Goal: Task Accomplishment & Management: Use online tool/utility

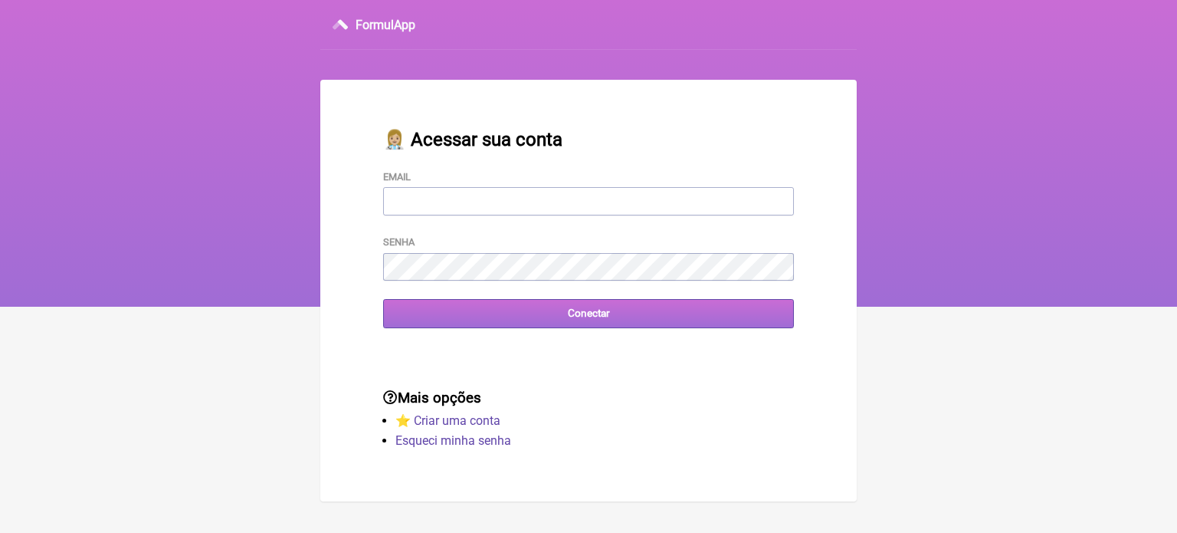
type input "FCAETANORJ@YAHOO.COM.BR"
click at [576, 324] on input "Conectar" at bounding box center [588, 313] width 411 height 28
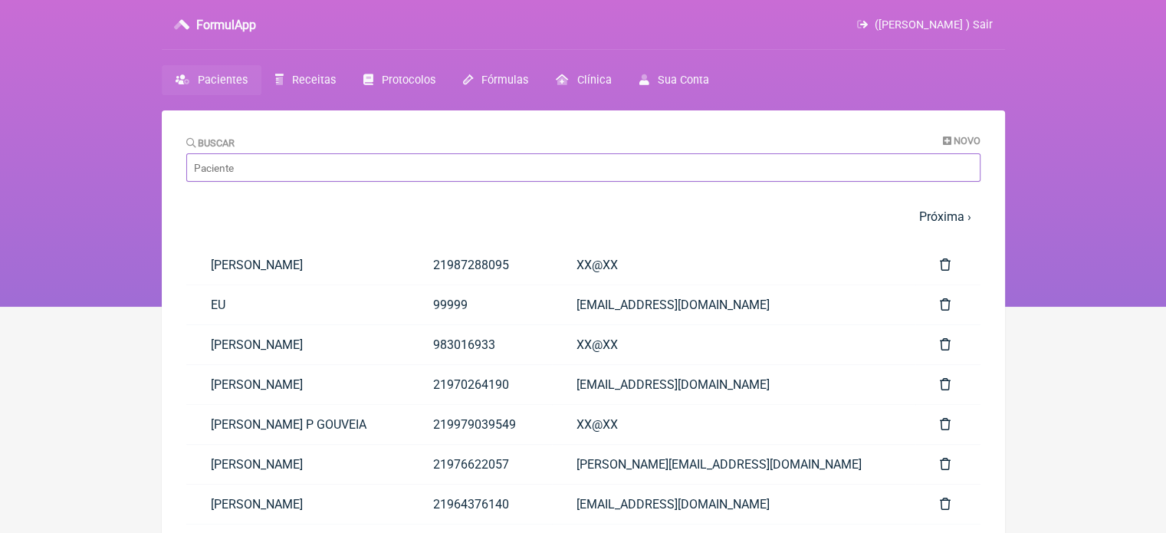
click at [288, 160] on input "Buscar" at bounding box center [583, 167] width 794 height 28
paste input "[PERSON_NAME]"
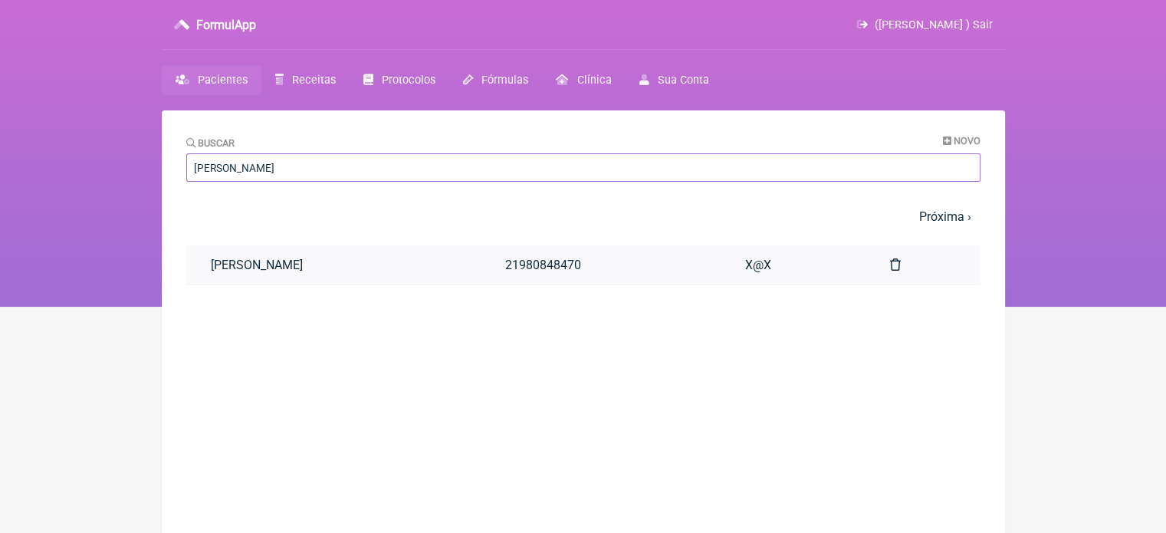
type input "MARTA VIEIRA DE MAGALHAES"
click at [320, 275] on link "MARTA VIEIRA DE MAGALHAES" at bounding box center [333, 264] width 294 height 39
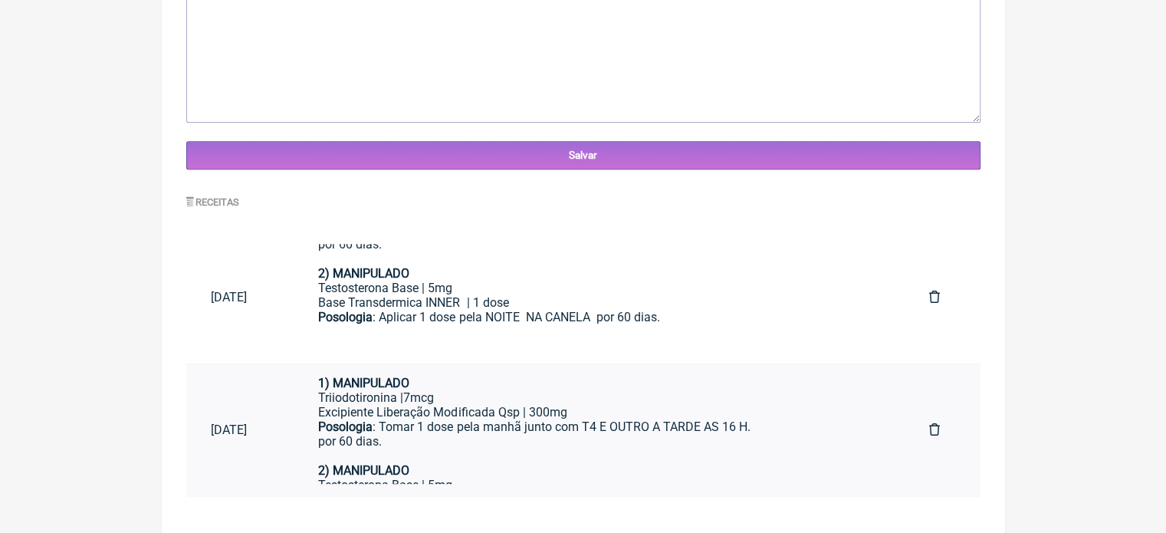
scroll to position [14, 0]
click at [518, 422] on div "Posologia : Tomar 1 dose pela manhã junto com T4 E OUTRO A TARDE AS 16 H. por 6…" at bounding box center [598, 440] width 561 height 44
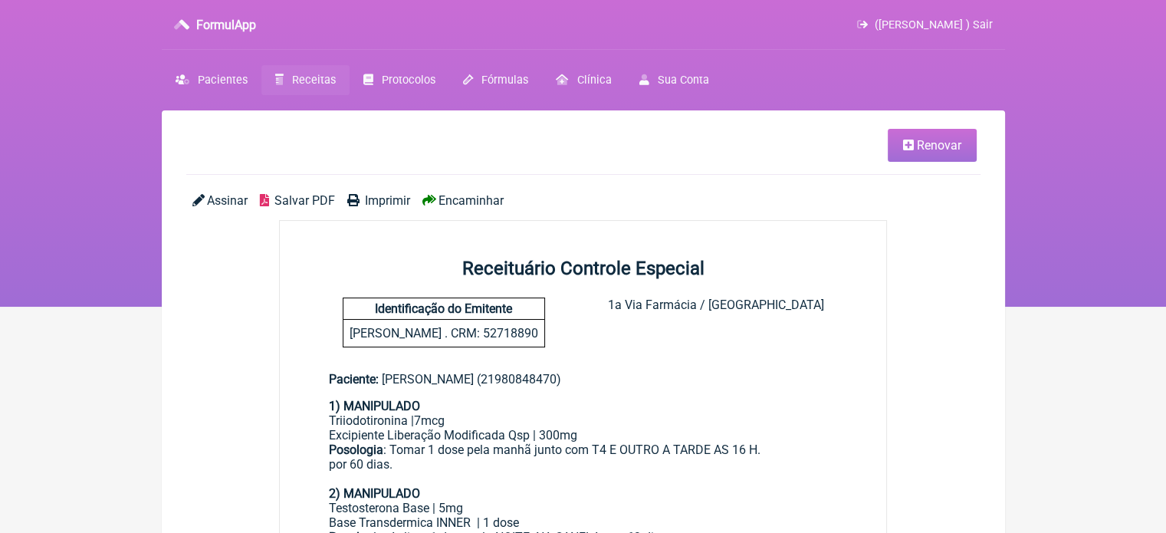
click at [936, 149] on span "Renovar" at bounding box center [939, 145] width 44 height 15
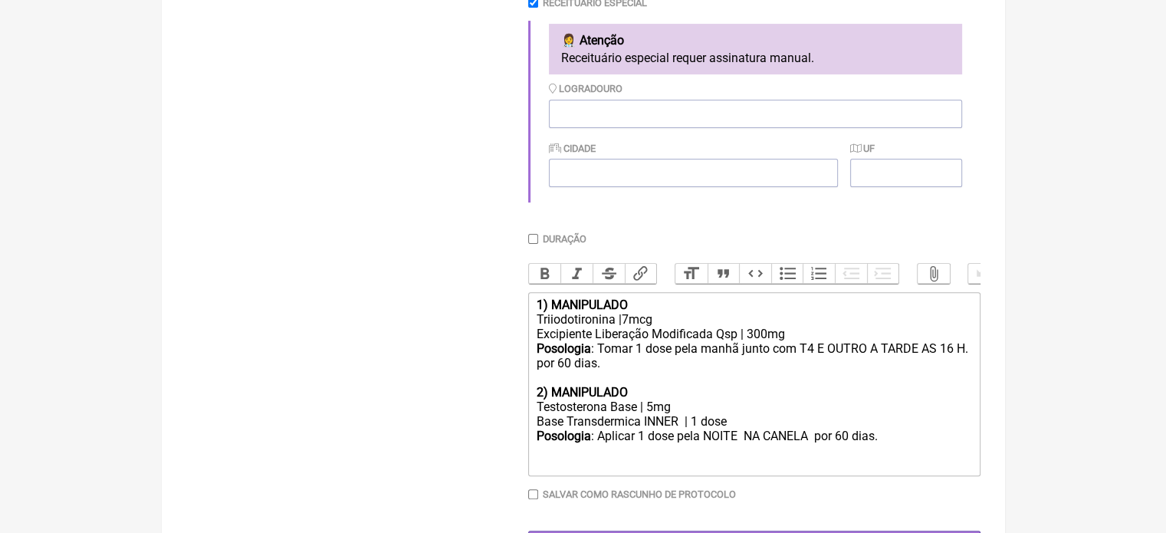
scroll to position [501, 0]
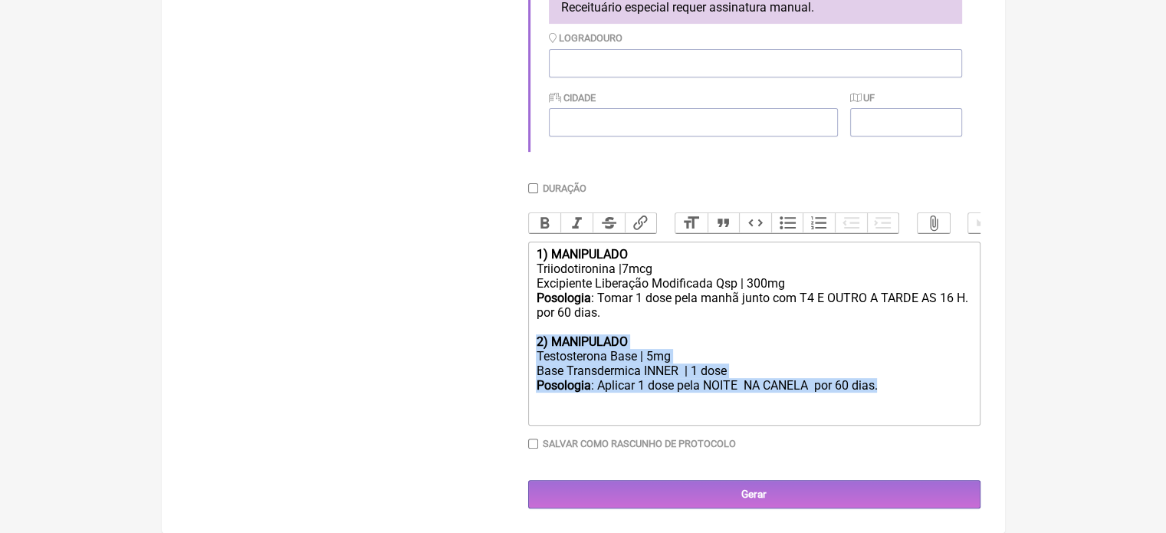
drag, startPoint x: 895, startPoint y: 385, endPoint x: 530, endPoint y: 346, distance: 366.9
click at [530, 346] on trix-editor "1) MANIPULADO Triiodotironina |7mcg Excipiente Liberação Modificada Qsp | 300mg…" at bounding box center [754, 333] width 452 height 184
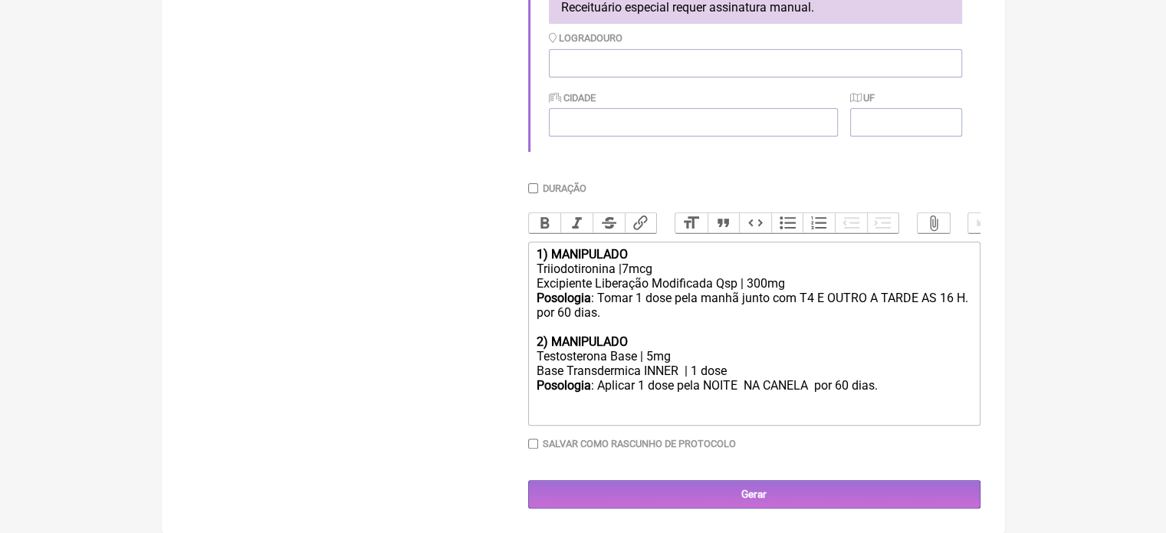
type trix-editor "<div><strong>1) MANIPULADO</strong></div><div>Triiodotironina |7mcg</div><div>E…"
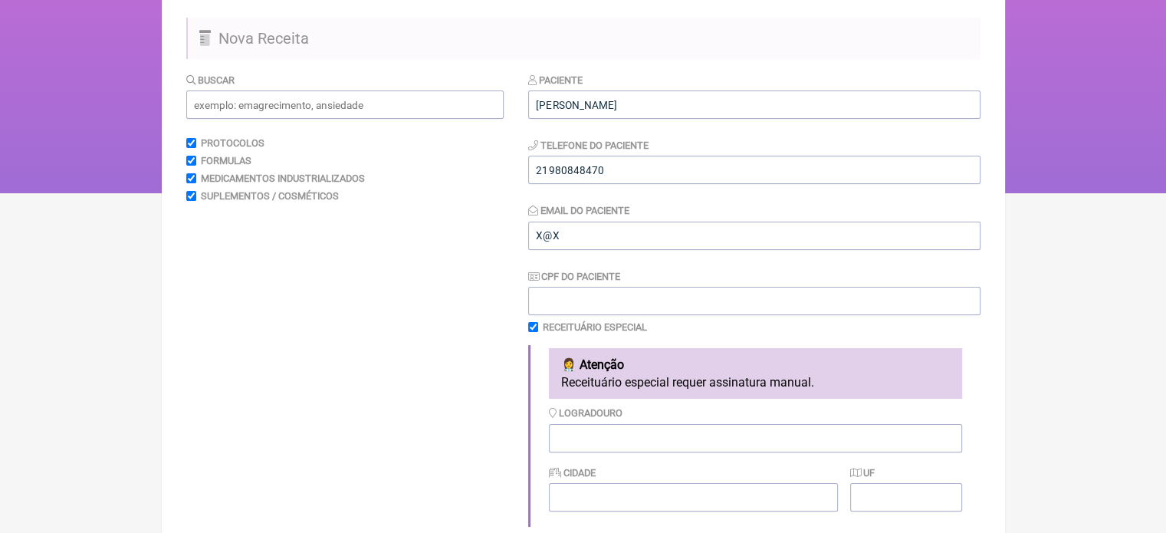
scroll to position [41, 0]
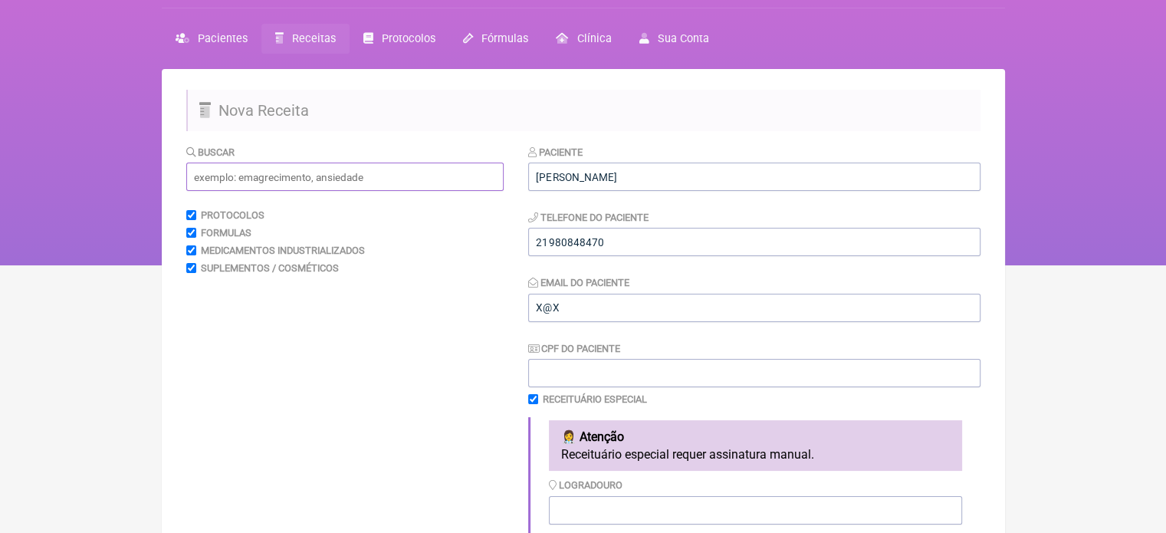
click at [297, 179] on input "text" at bounding box center [344, 176] width 317 height 28
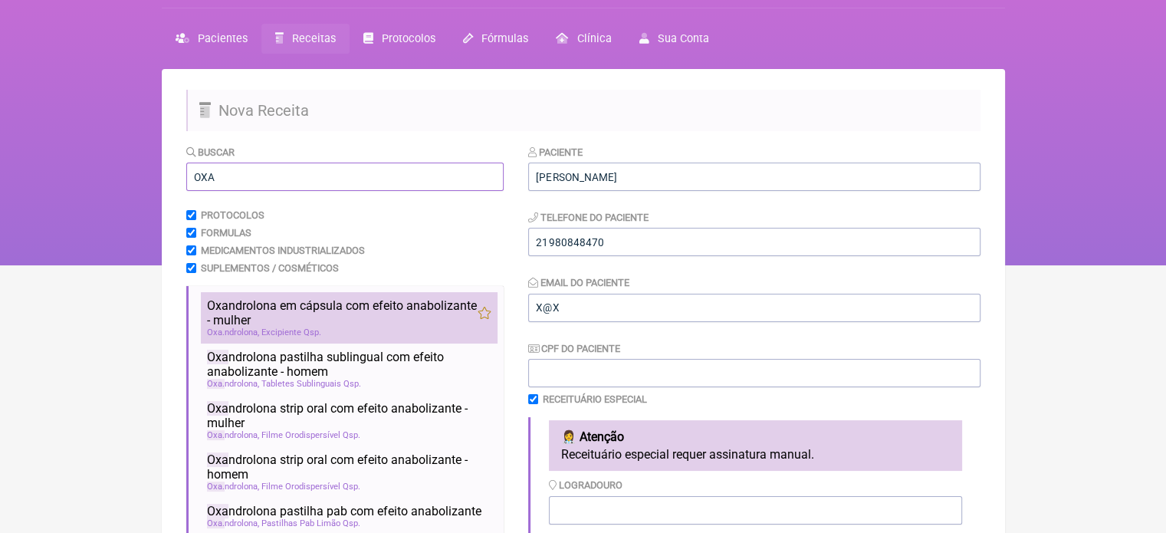
type input "OXA"
click at [315, 306] on span "Oxa ndrolona em cápsula com efeito anabolizante - mulher" at bounding box center [342, 312] width 271 height 29
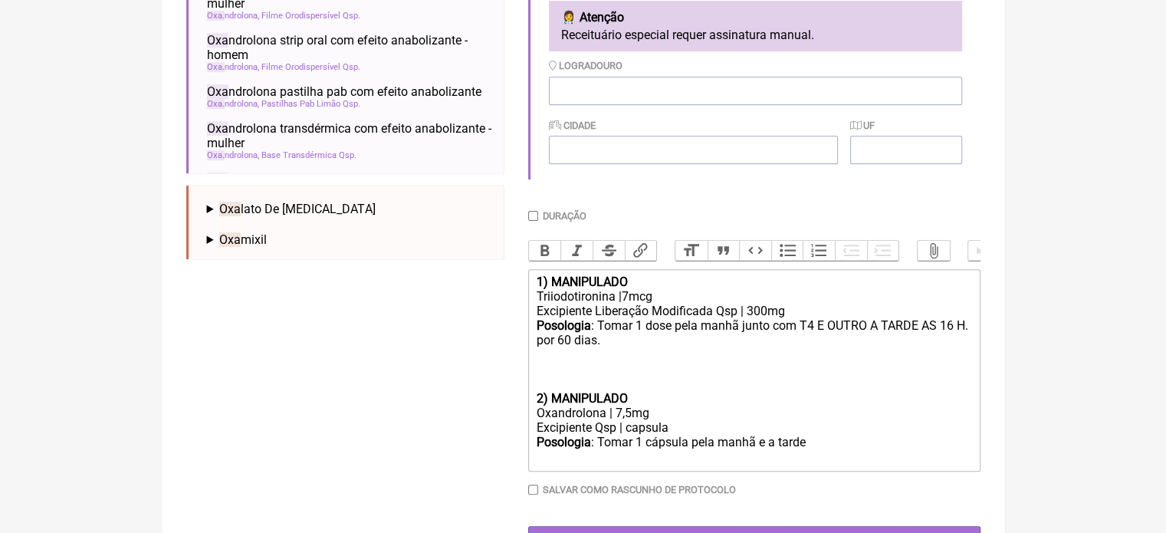
scroll to position [458, 0]
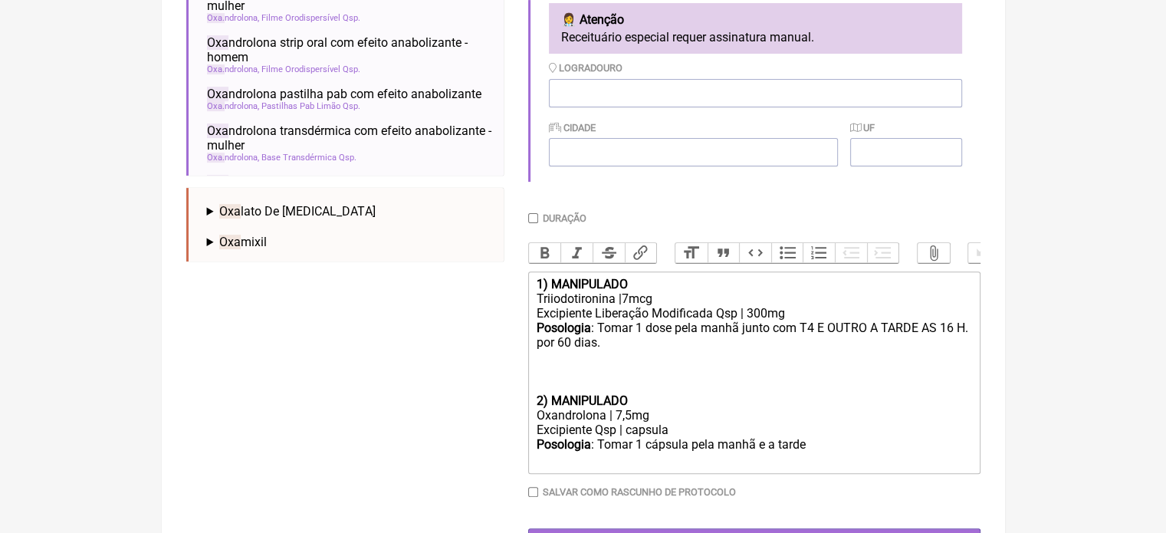
click at [533, 416] on trix-editor "1) MANIPULADO Triiodotironina |7mcg Excipiente Liberação Modificada Qsp | 300mg…" at bounding box center [754, 372] width 452 height 202
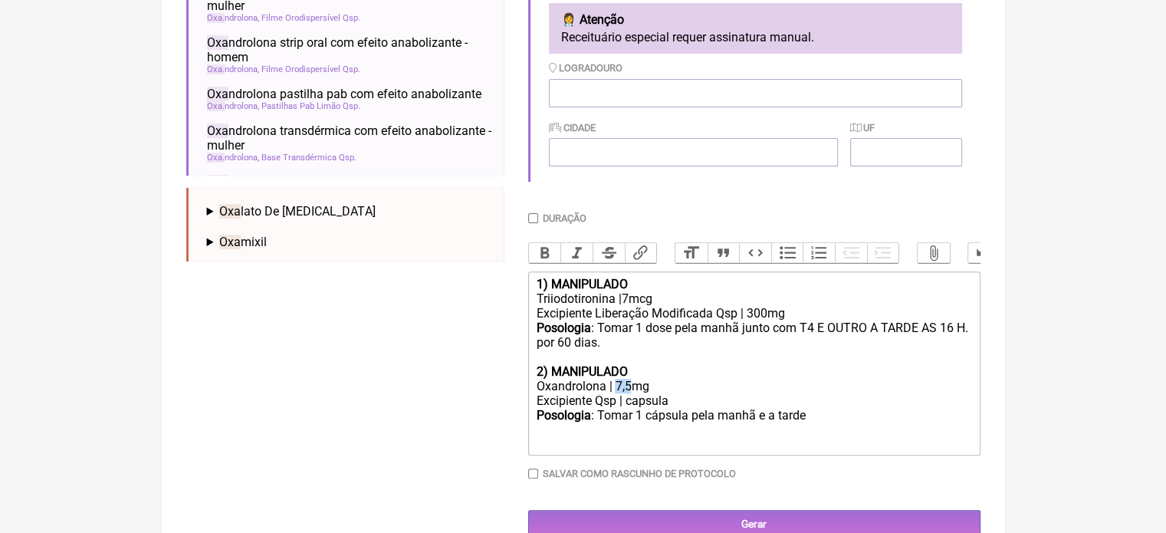
drag, startPoint x: 631, startPoint y: 398, endPoint x: 615, endPoint y: 401, distance: 16.4
click at [615, 393] on div "Oxandrolona | 7,5mg" at bounding box center [753, 386] width 435 height 15
drag, startPoint x: 804, startPoint y: 431, endPoint x: 776, endPoint y: 431, distance: 27.6
click at [776, 431] on div "Posologia : Tomar 1 cápsula pela manhã e a tarde ㅤ" at bounding box center [753, 423] width 435 height 31
type trix-editor "<div><strong>1) MANIPULADO</strong></div><div>Triiodotironina |7mcg</div><div>E…"
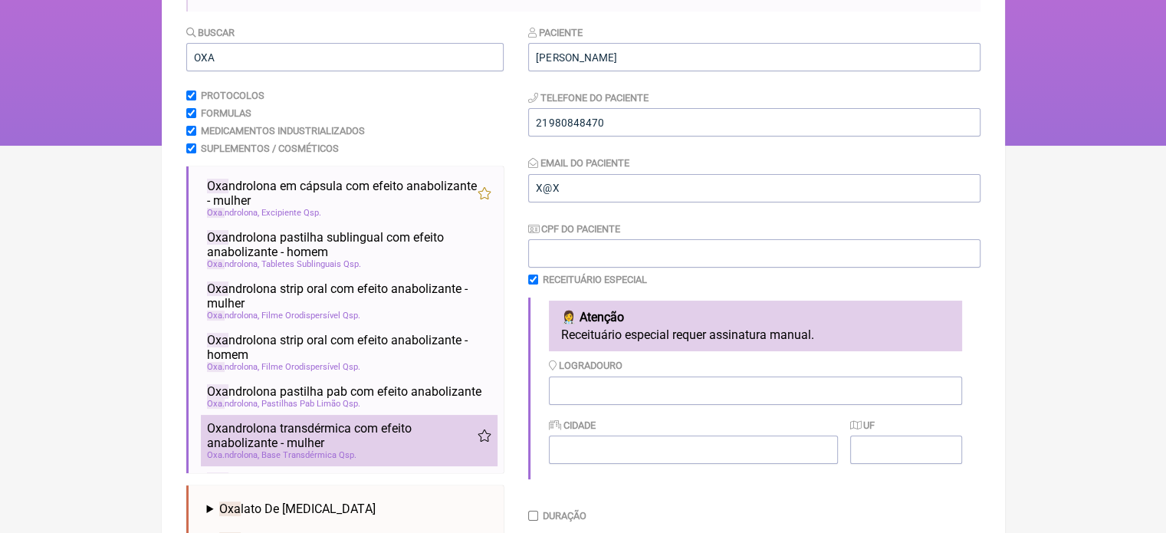
scroll to position [152, 0]
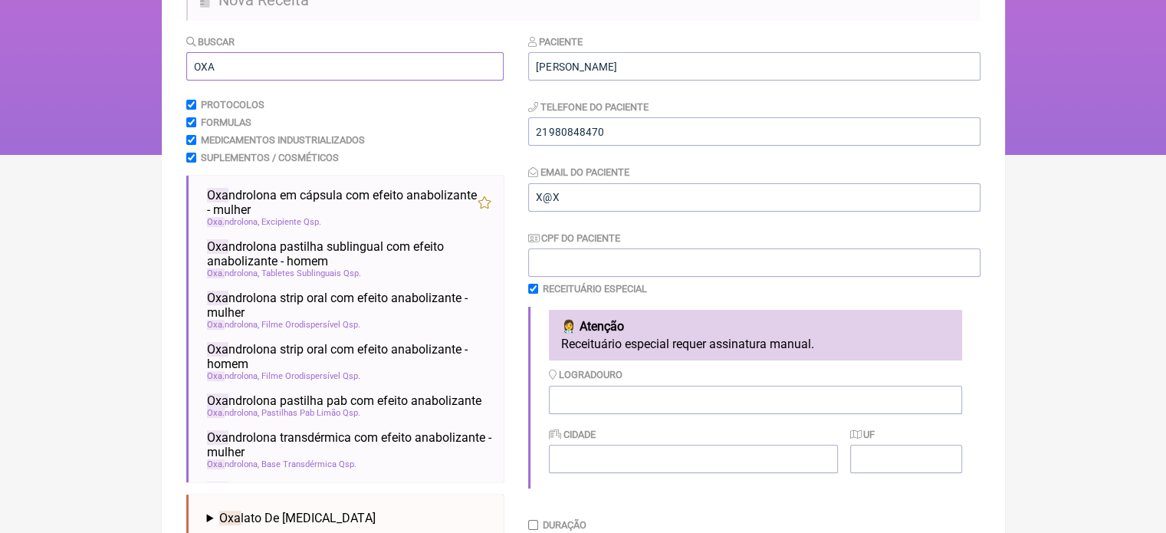
drag, startPoint x: 222, startPoint y: 64, endPoint x: 142, endPoint y: 61, distance: 80.5
click at [142, 61] on div "FormulApp ([PERSON_NAME] ) Sair [GEOGRAPHIC_DATA] Receitas Protocolos Fórmulas …" at bounding box center [583, 1] width 1166 height 307
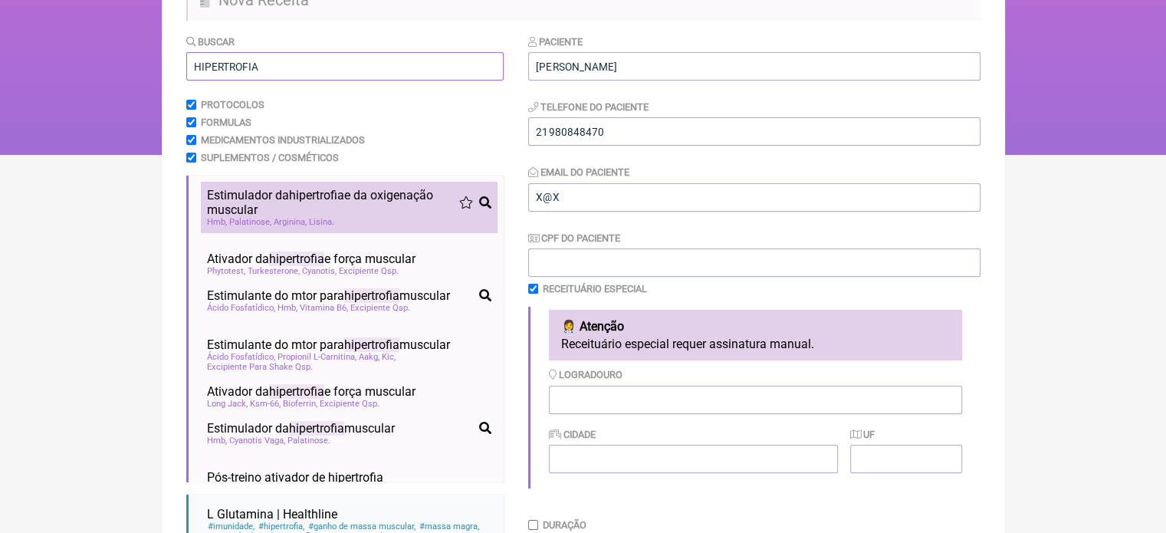
type input "HIPERTROFIA"
click at [224, 200] on span "Estimulador da hipertrofia e da oxigenação muscular" at bounding box center [333, 202] width 252 height 29
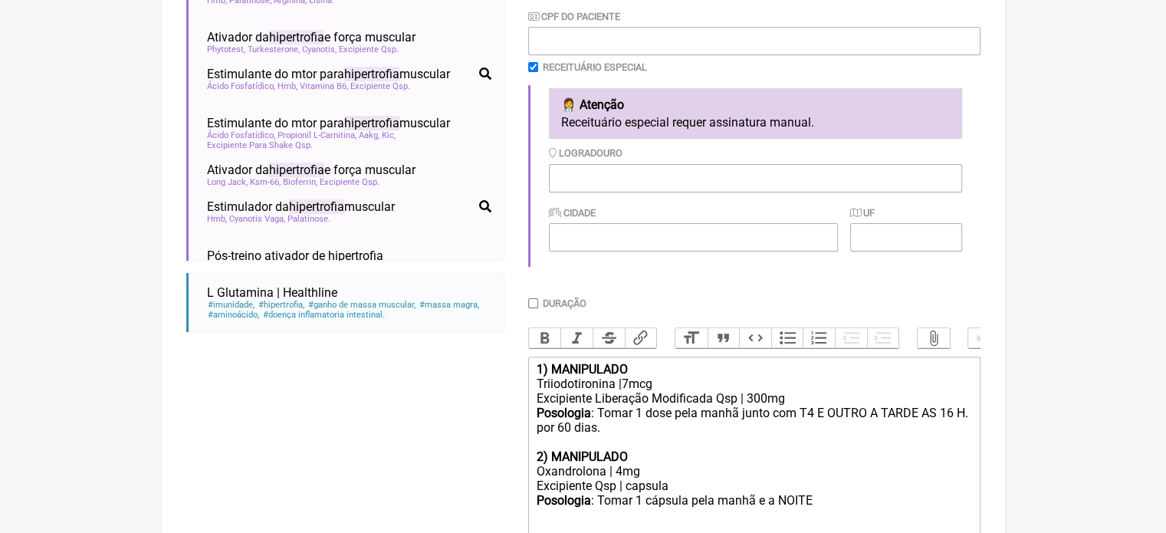
scroll to position [626, 0]
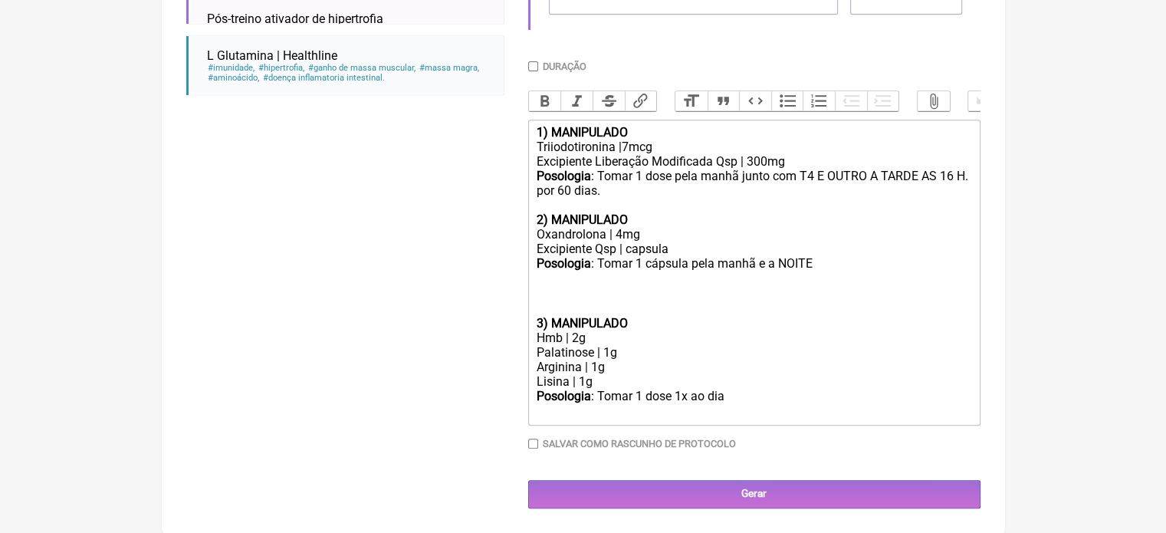
click at [532, 322] on trix-editor "1) MANIPULADO Triiodotironina |7mcg Excipiente Liberação Modificada Qsp | 300mg…" at bounding box center [754, 273] width 452 height 306
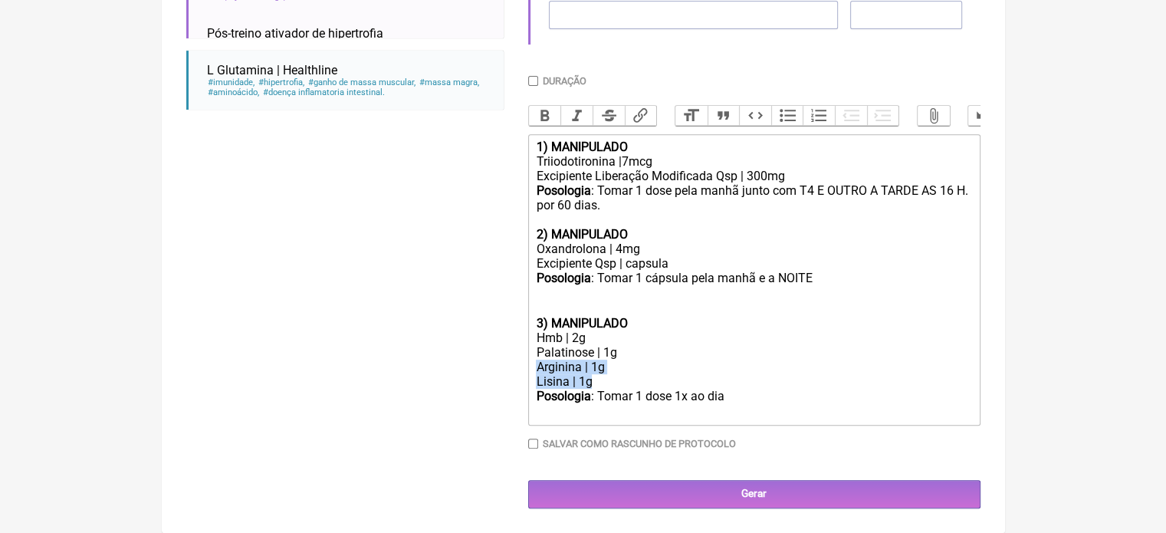
drag, startPoint x: 600, startPoint y: 383, endPoint x: 533, endPoint y: 370, distance: 67.9
click at [533, 370] on trix-editor "1) MANIPULADO Triiodotironina |7mcg Excipiente Liberação Modificada Qsp | 300mg…" at bounding box center [754, 279] width 452 height 291
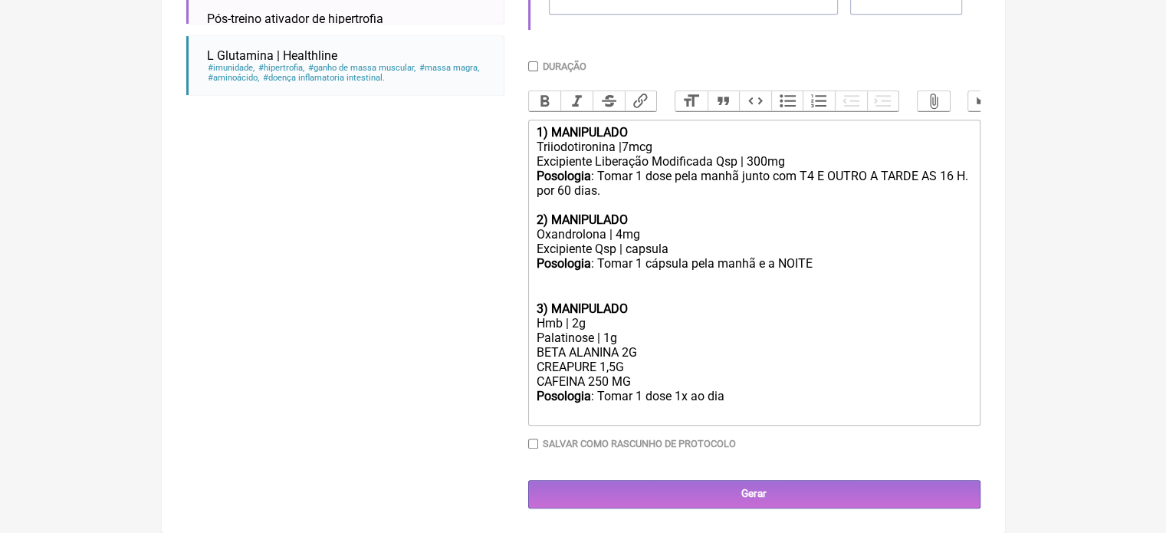
click at [730, 398] on div "Posologia : Tomar 1 dose 1x ao dia ㅤ" at bounding box center [753, 404] width 435 height 31
click at [659, 386] on div "BETA ALANINA 2G CREAPURE 1,5G CAFEINA 250 MG" at bounding box center [753, 367] width 435 height 44
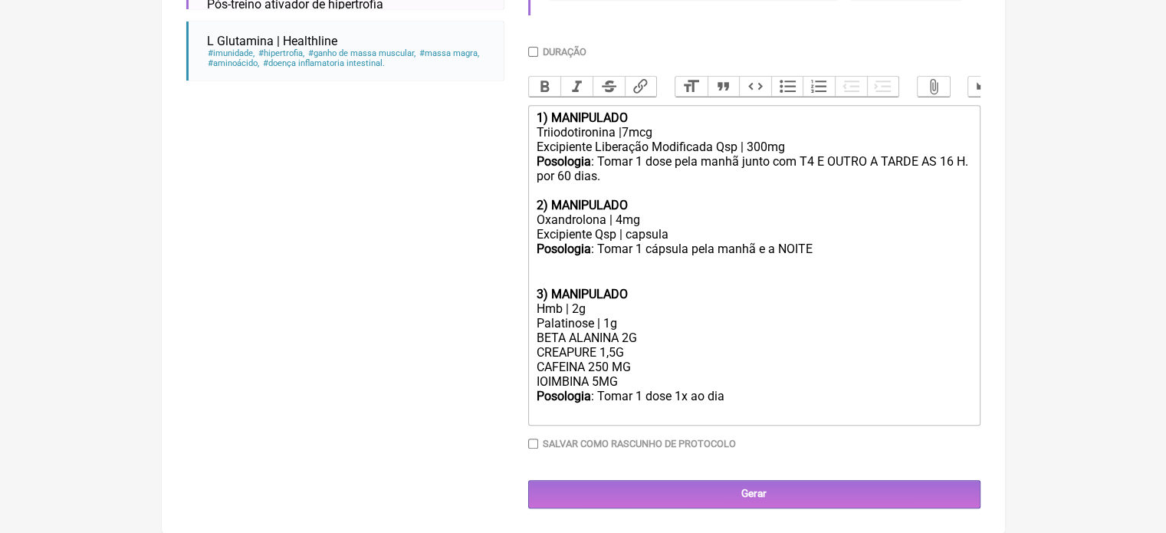
click at [723, 415] on div "Posologia : Tomar 1 dose 1x ao dia ㅤ" at bounding box center [753, 404] width 435 height 31
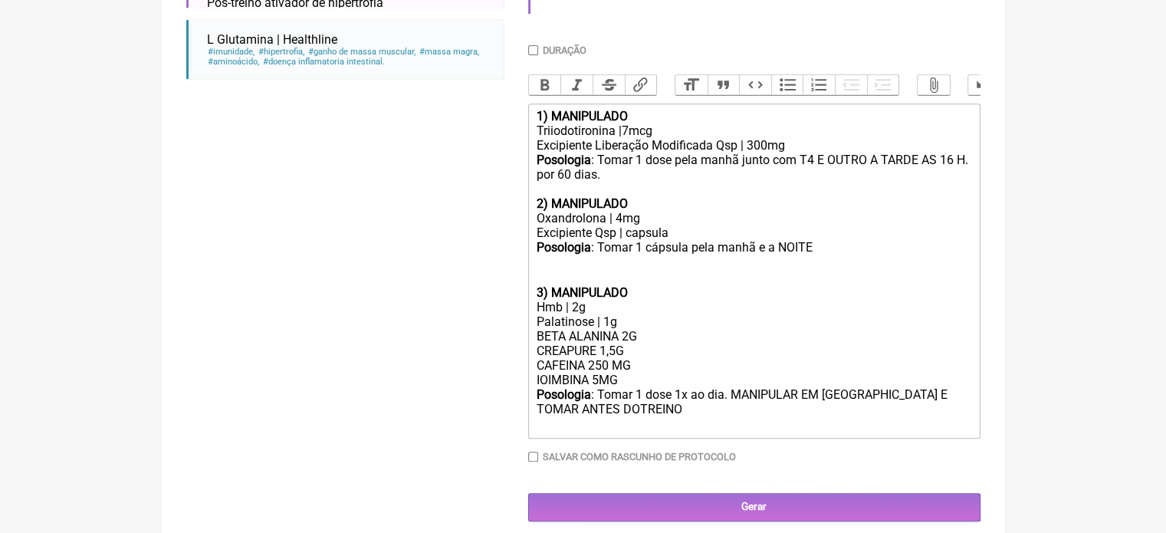
click at [549, 423] on div "Posologia : Tomar 1 dose 1x ao dia. MANIPULAR EM [GEOGRAPHIC_DATA] E TOMAR ANTE…" at bounding box center [753, 409] width 435 height 45
click at [600, 425] on div "Posologia : Tomar 1 dose 1x ao dia. MANIPULAR EM [GEOGRAPHIC_DATA] E TOMAR ANTE…" at bounding box center [753, 409] width 435 height 45
type trix-editor "<div><strong>1) MANIPULADO</strong></div><div>Triiodotironina |7mcg</div><div>E…"
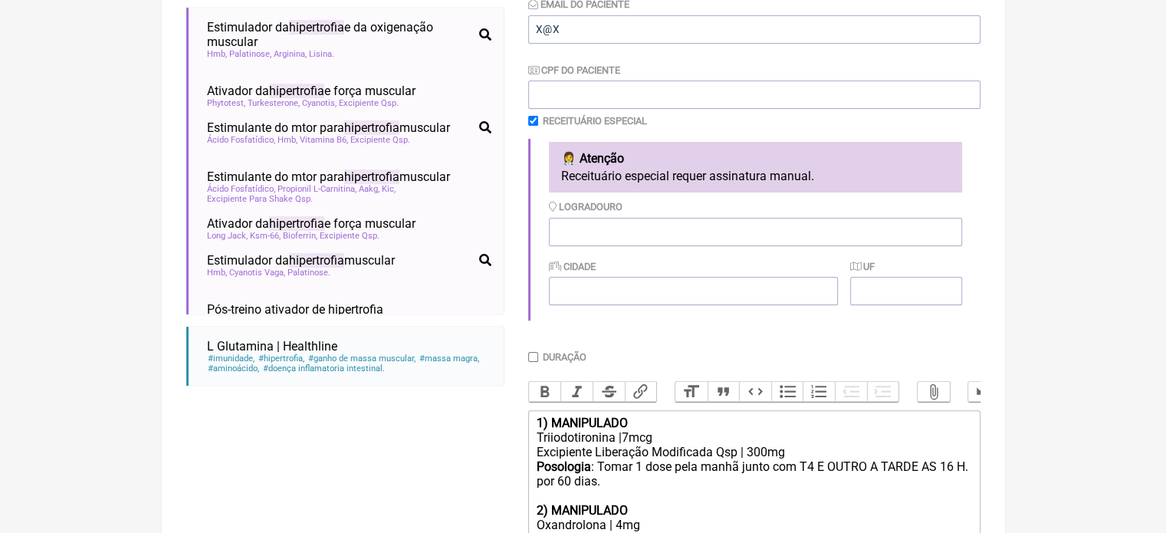
click at [533, 356] on input "Duração" at bounding box center [533, 357] width 10 height 10
checkbox input "true"
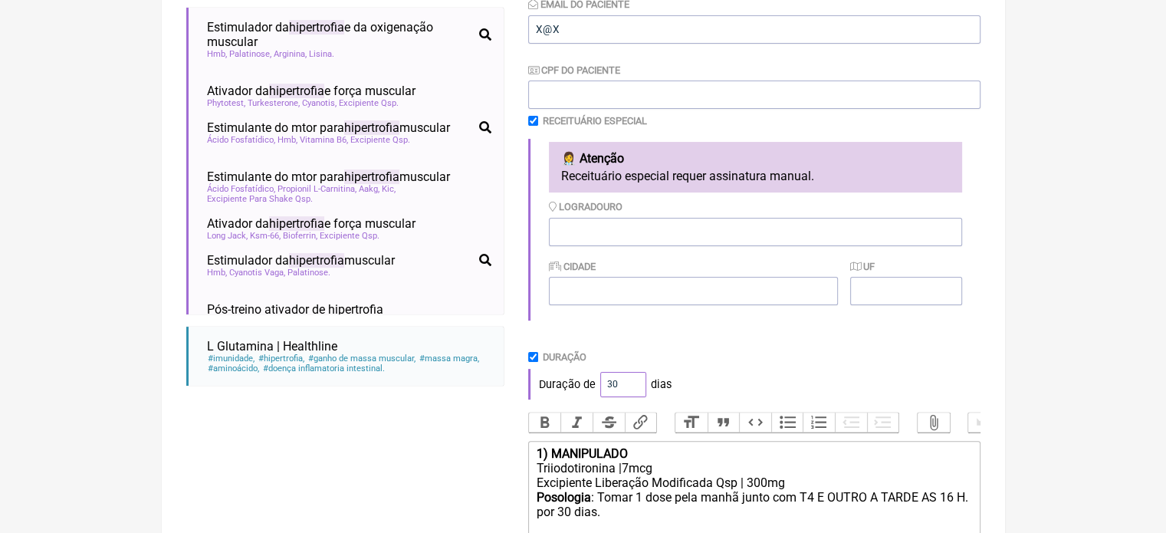
drag, startPoint x: 618, startPoint y: 385, endPoint x: 560, endPoint y: 361, distance: 62.2
click at [564, 393] on div "Duração de 30 dias" at bounding box center [754, 384] width 452 height 31
type input "60"
click at [690, 372] on div "Duração de 60 dias" at bounding box center [754, 384] width 452 height 31
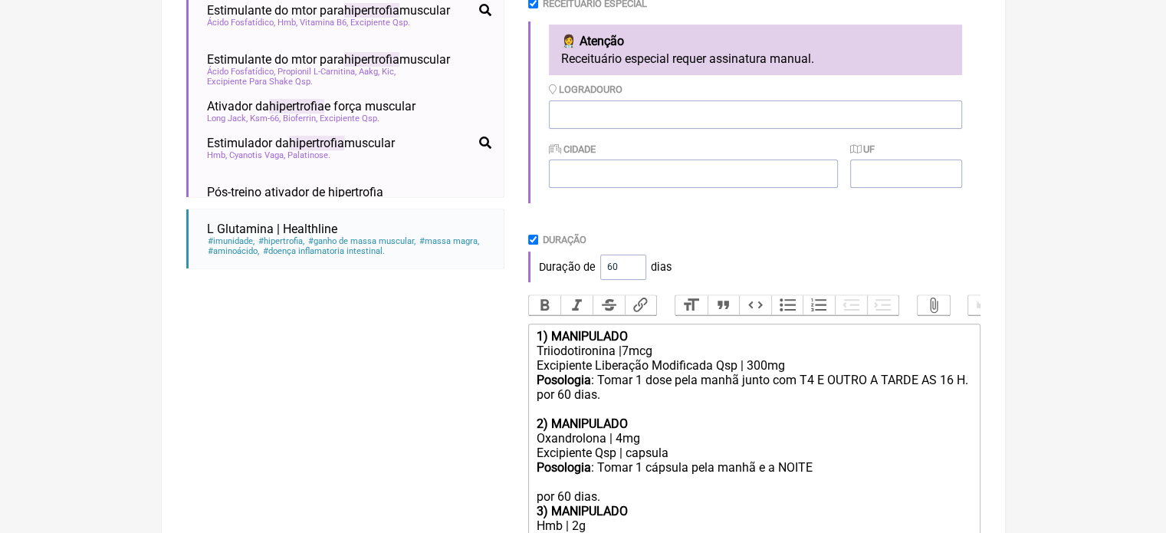
scroll to position [684, 0]
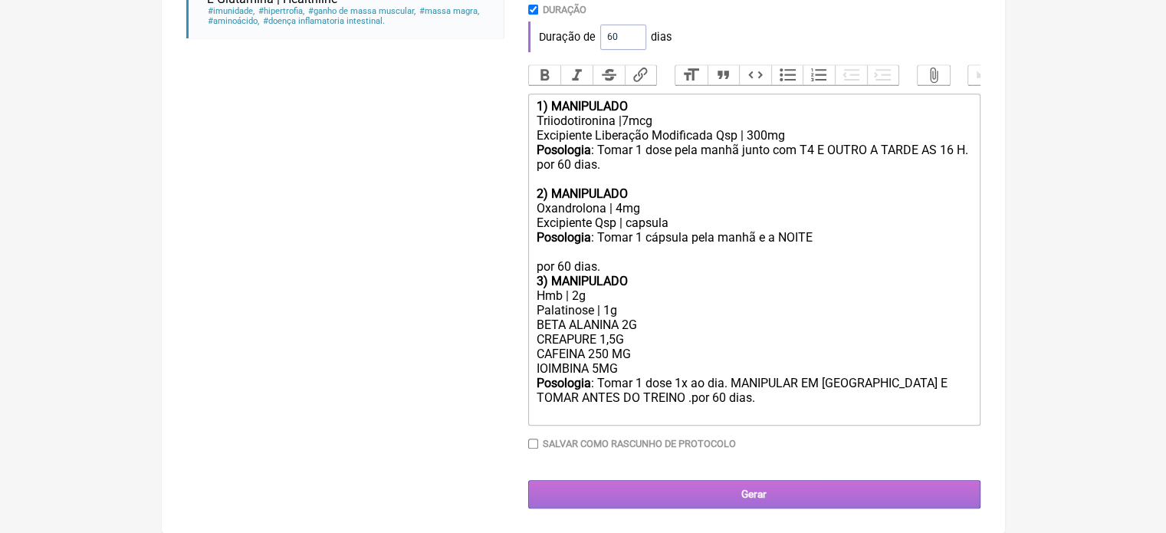
click at [717, 492] on input "Gerar" at bounding box center [754, 494] width 452 height 28
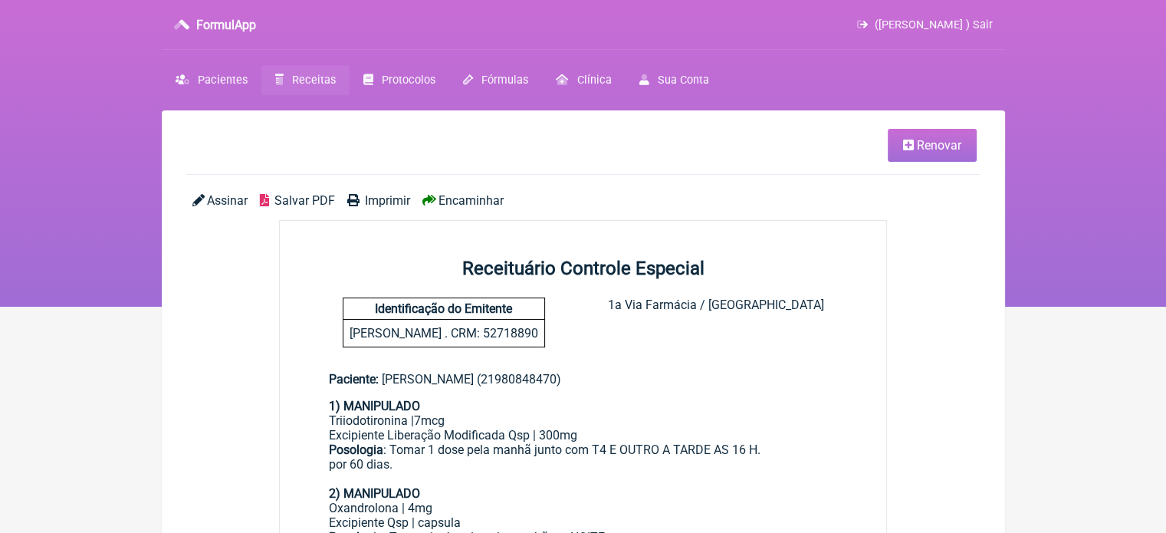
click at [386, 199] on span "Imprimir" at bounding box center [387, 200] width 45 height 15
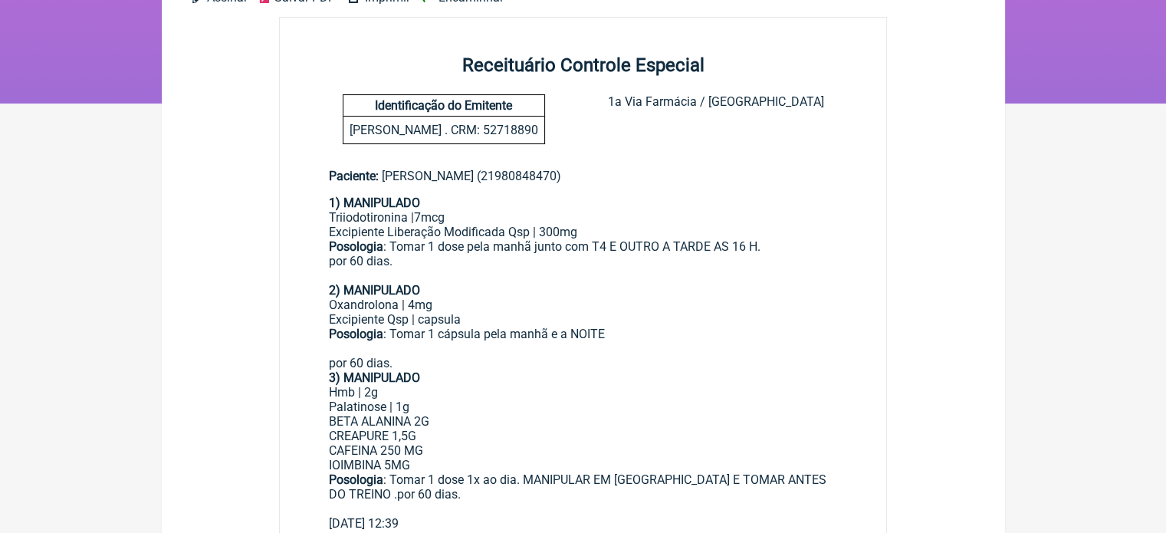
scroll to position [230, 0]
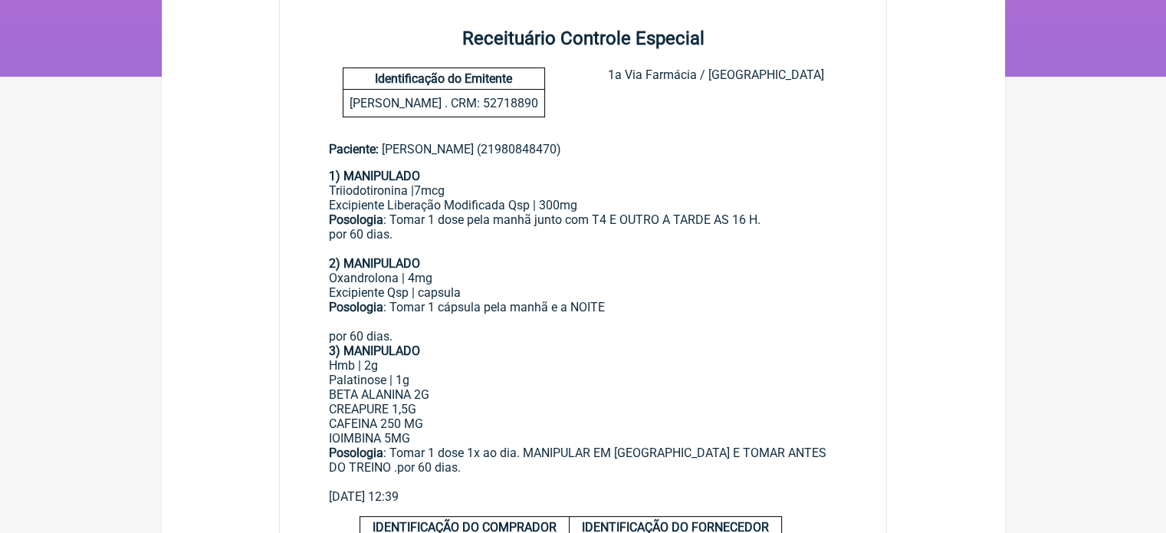
click at [937, 213] on main "Renovar Assinar Salvar PDF Imprimir Encaminhar Receituário Controle Especial Id…" at bounding box center [583, 331] width 843 height 902
